Goal: Task Accomplishment & Management: Complete application form

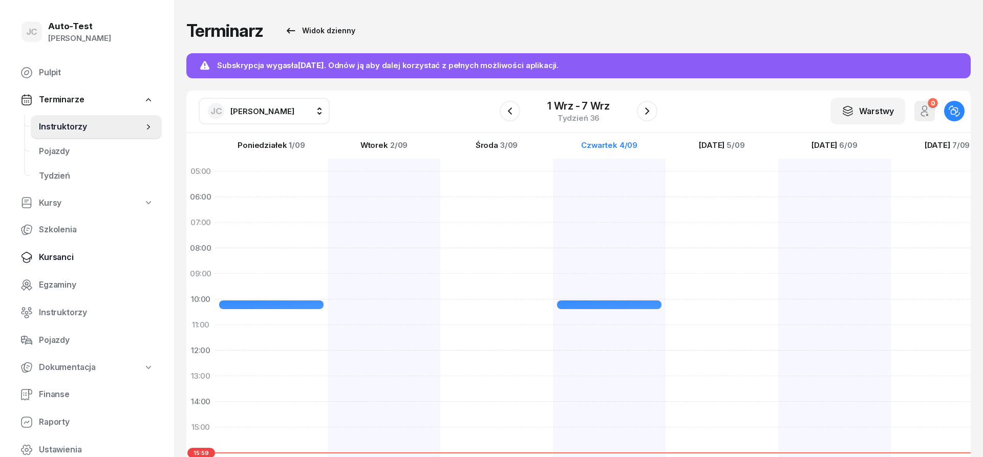
click at [77, 261] on span "Kursanci" at bounding box center [96, 257] width 115 height 13
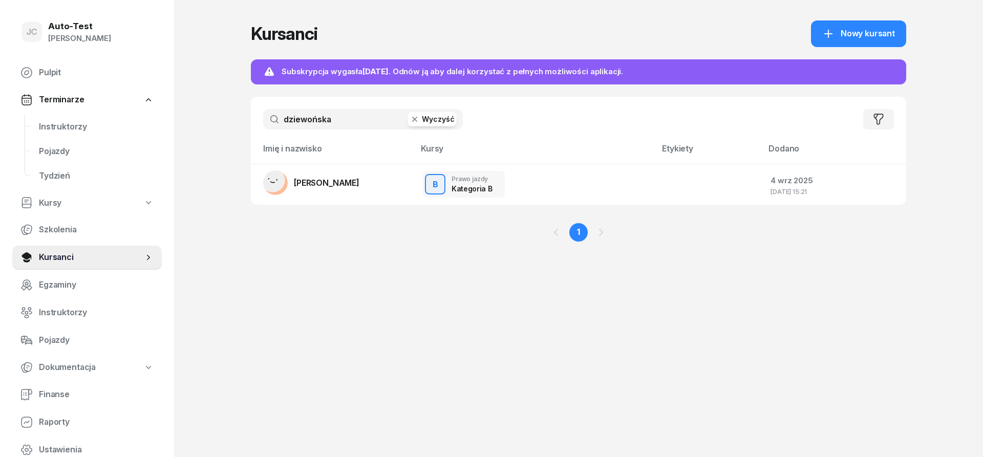
click at [307, 112] on input "dziewońska" at bounding box center [363, 119] width 200 height 20
drag, startPoint x: 360, startPoint y: 120, endPoint x: 244, endPoint y: 120, distance: 115.8
click at [263, 120] on input "dziewońska" at bounding box center [363, 119] width 200 height 20
type input "piwek"
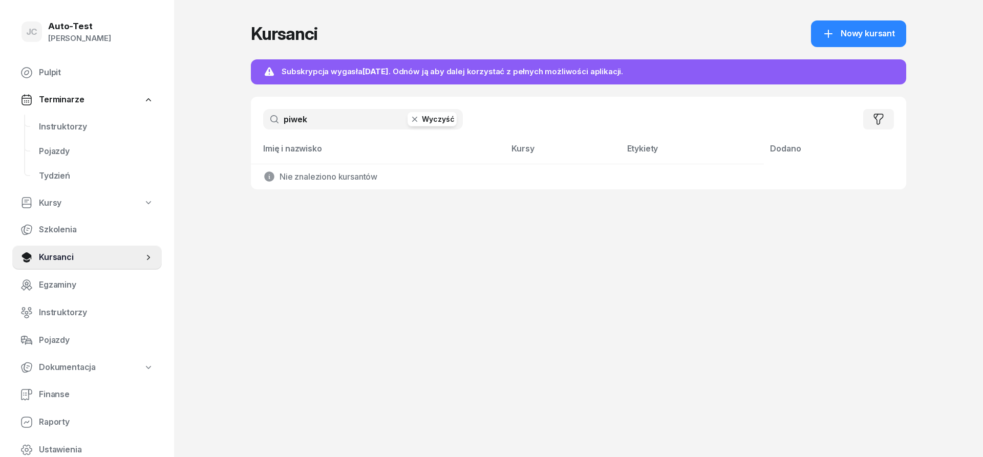
click at [864, 46] on link "Nowy kursant" at bounding box center [858, 33] width 95 height 27
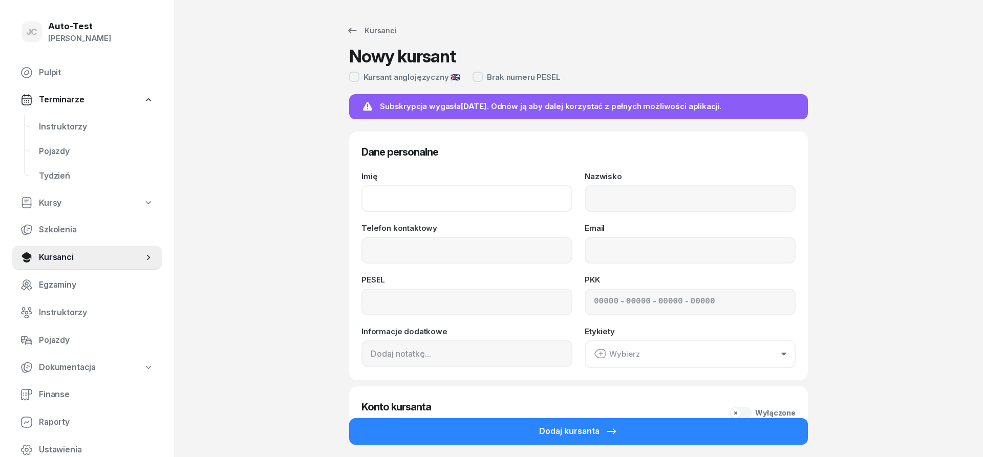
click at [464, 193] on input "Imię" at bounding box center [467, 198] width 211 height 27
type input "[PERSON_NAME]"
type input "Piwek"
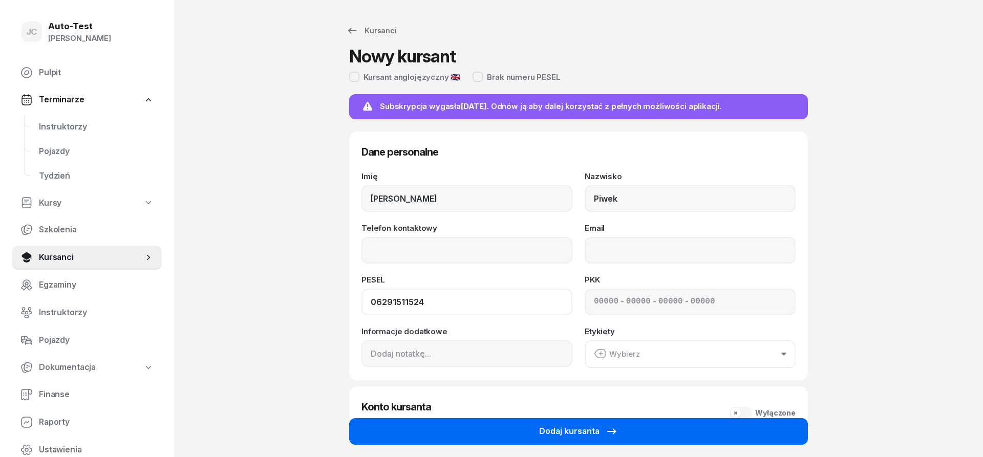
type input "06291511524"
click at [577, 442] on button "Dodaj kursanta" at bounding box center [578, 431] width 459 height 27
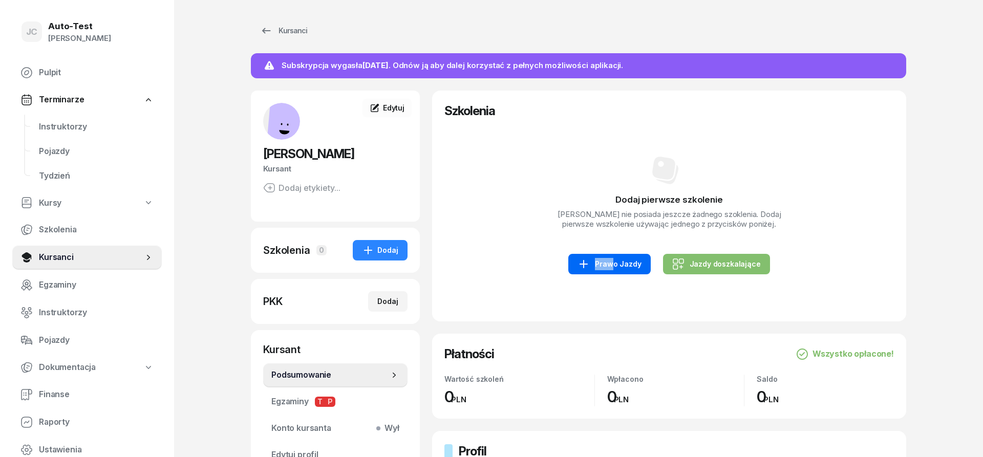
click at [607, 257] on div "Dodaj pierwsze szkolenie [PERSON_NAME] nie posiada jeszcze żadnego szoklenia. D…" at bounding box center [670, 214] width 450 height 190
click at [586, 257] on link "Prawo Jazdy" at bounding box center [610, 264] width 82 height 20
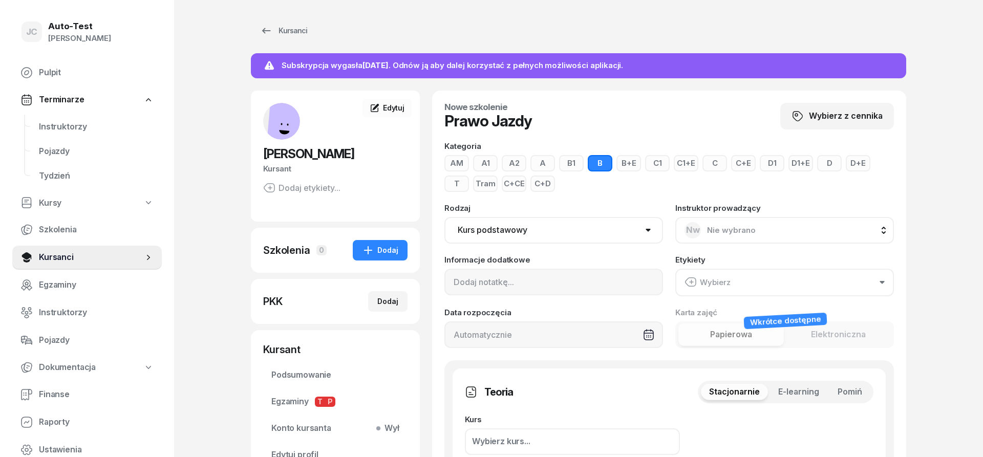
click at [853, 395] on span "Pomiń" at bounding box center [850, 392] width 25 height 13
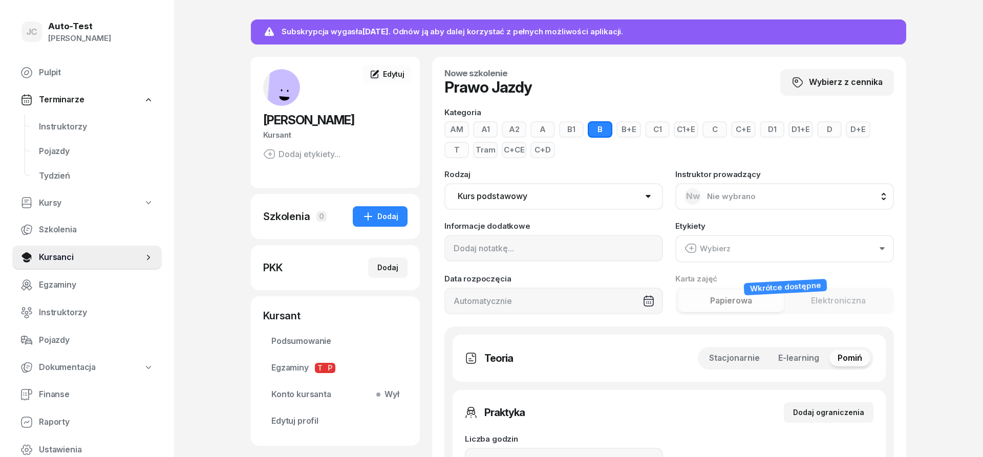
scroll to position [52, 0]
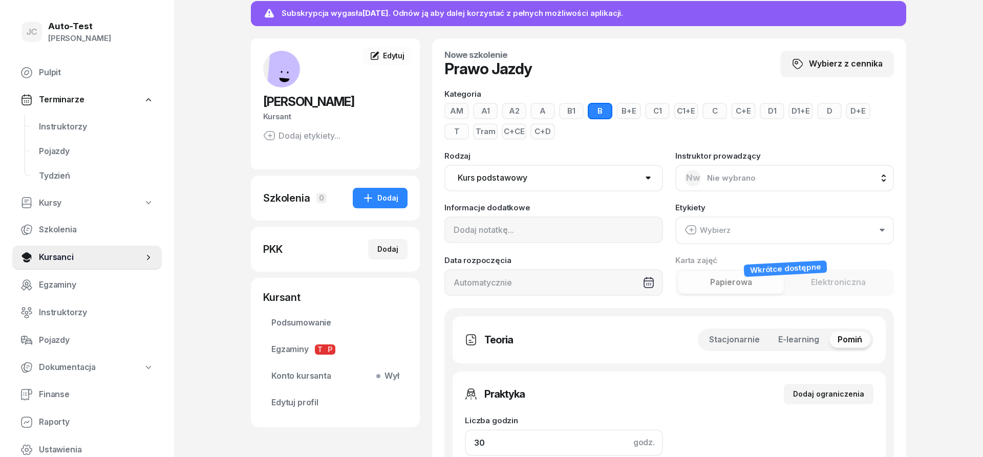
drag, startPoint x: 528, startPoint y: 437, endPoint x: 427, endPoint y: 446, distance: 101.7
click at [465, 446] on input "30" at bounding box center [564, 443] width 198 height 27
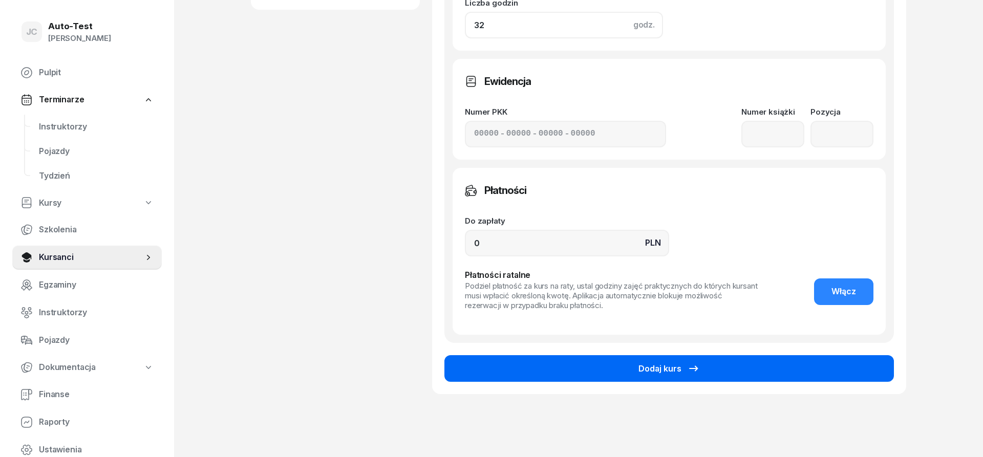
type input "32"
click at [579, 369] on button "Dodaj kurs" at bounding box center [670, 368] width 450 height 27
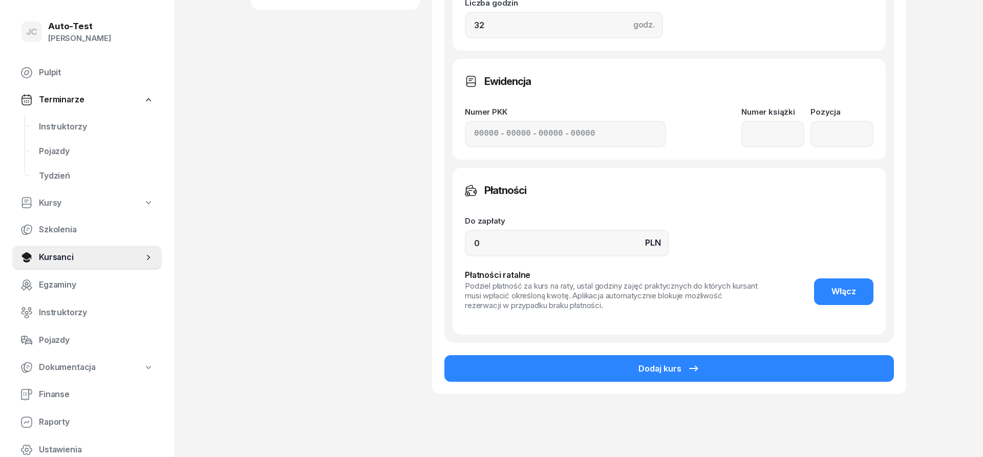
scroll to position [143, 0]
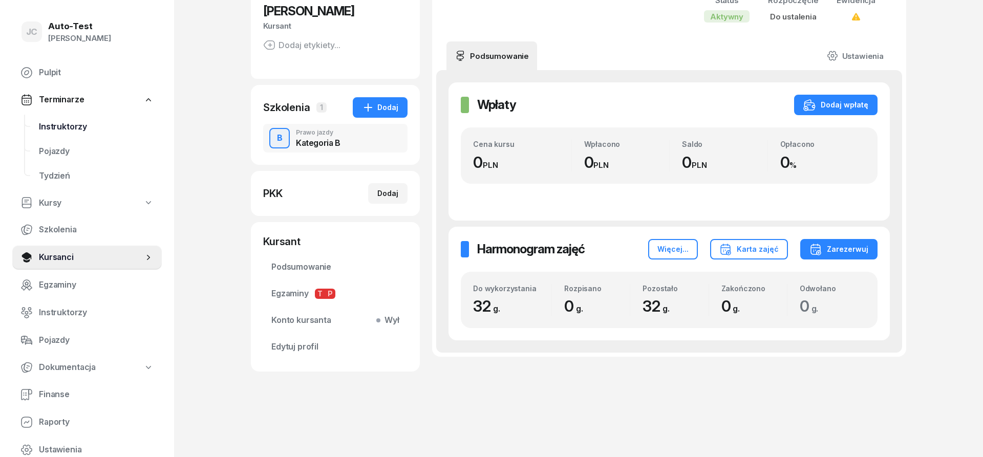
click at [69, 124] on span "Instruktorzy" at bounding box center [96, 126] width 115 height 13
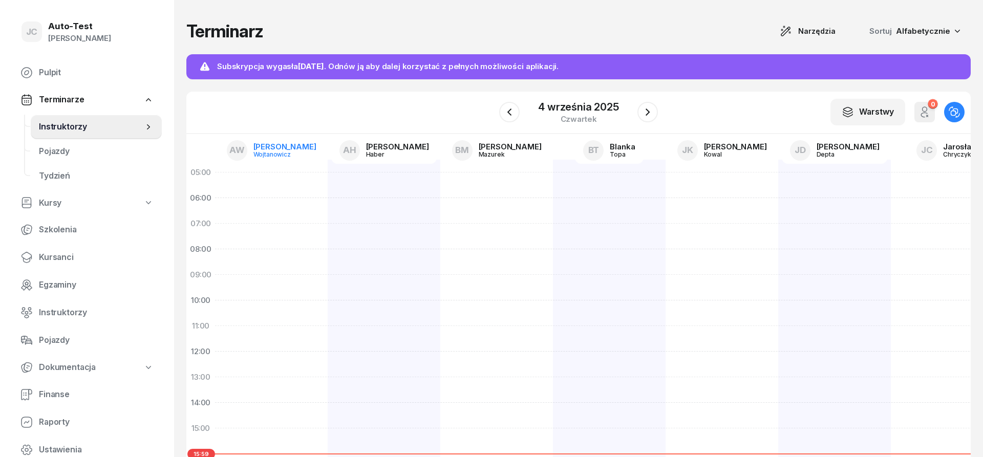
click at [272, 146] on div "[PERSON_NAME]" at bounding box center [285, 147] width 63 height 8
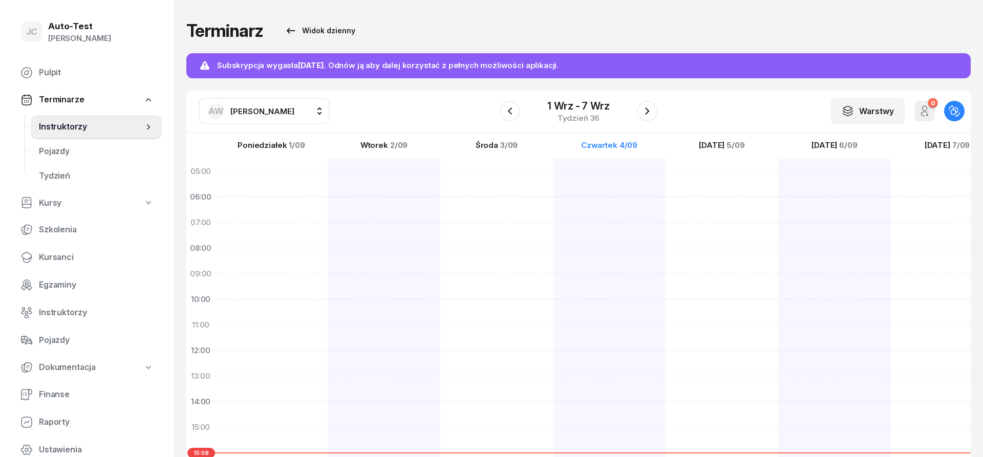
click at [246, 103] on button "AW [PERSON_NAME]" at bounding box center [264, 111] width 131 height 27
type input "chr"
click at [309, 179] on div "[PERSON_NAME]" at bounding box center [275, 179] width 122 height 16
click at [617, 330] on div "[PERSON_NAME] Sala komputerowa nr 1 25min 10:00 - 10:25" at bounding box center [609, 415] width 113 height 512
select select "11"
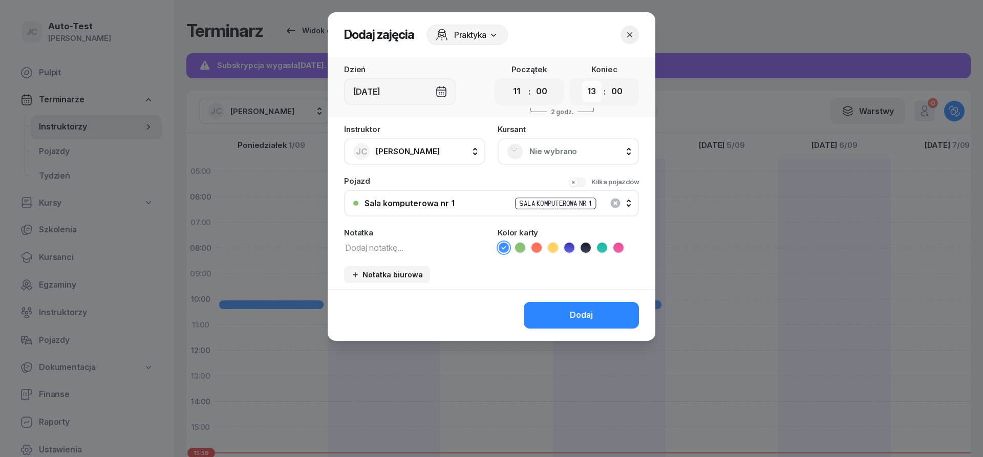
click at [582, 81] on select "00 01 02 03 04 05 06 07 08 09 10 11 12 13 14 15 16 17 18 19 20 21 22 23" at bounding box center [591, 92] width 19 height 22
select select "11"
click option "11" at bounding box center [0, 0] width 0 height 0
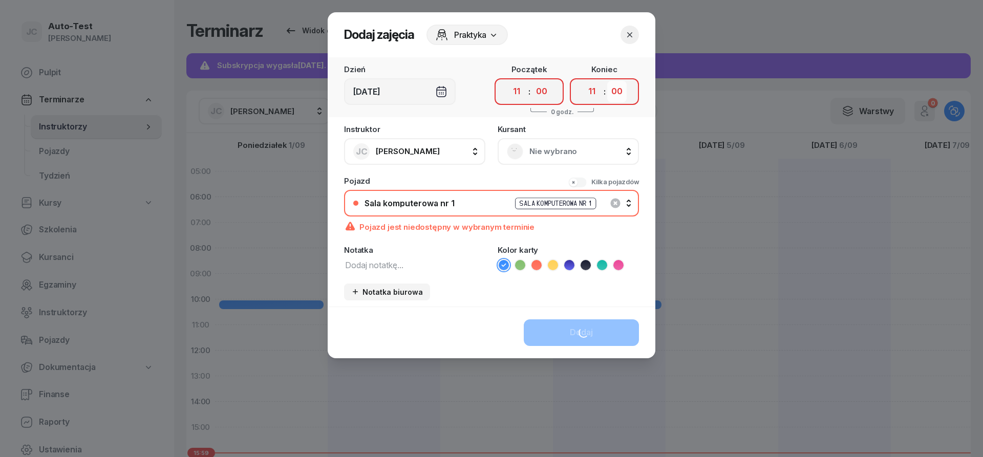
click at [607, 81] on select "00 05 10 15 20 25 30 35 40 45 50 55" at bounding box center [616, 92] width 19 height 22
select select "25"
click option "25" at bounding box center [0, 0] width 0 height 0
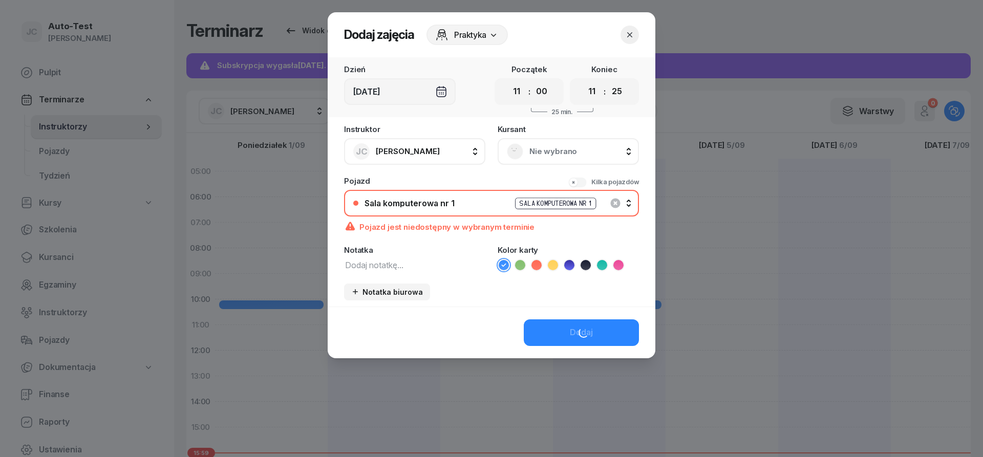
click at [545, 156] on span "Nie wybrano" at bounding box center [580, 151] width 100 height 13
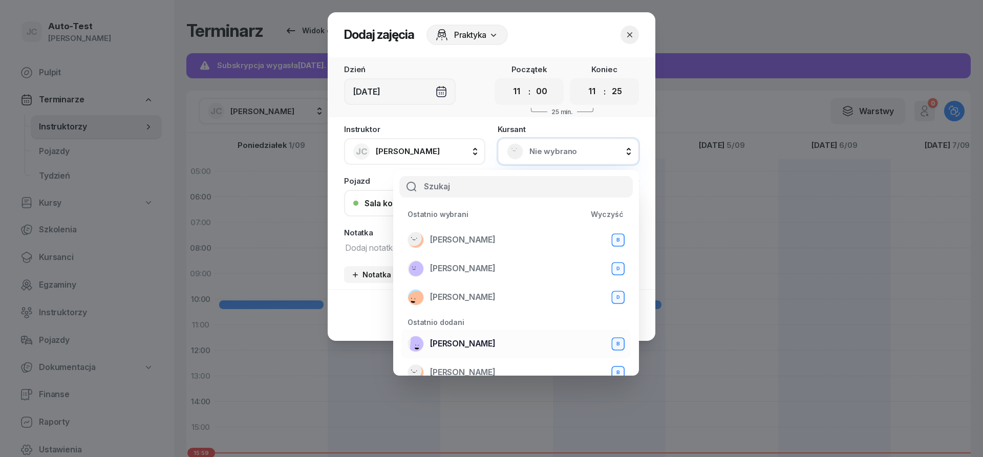
click at [467, 341] on span "[PERSON_NAME]" at bounding box center [463, 344] width 66 height 13
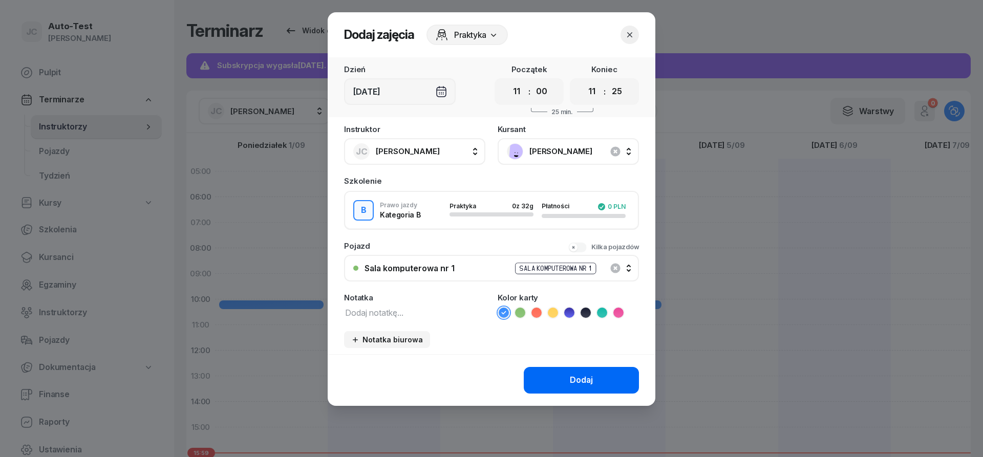
click at [628, 392] on button "Dodaj" at bounding box center [581, 380] width 115 height 27
